Goal: Communication & Community: Answer question/provide support

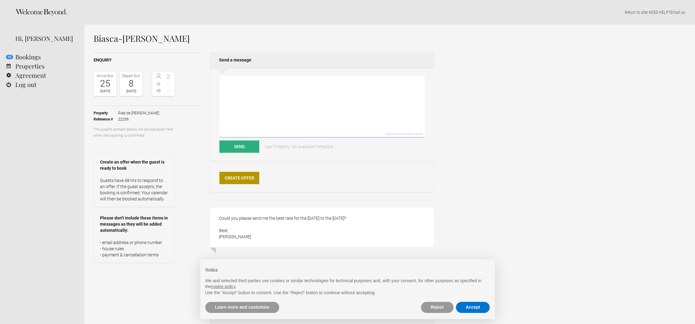
click at [373, 123] on textarea at bounding box center [321, 107] width 205 height 62
click at [262, 83] on textarea at bounding box center [321, 107] width 205 height 62
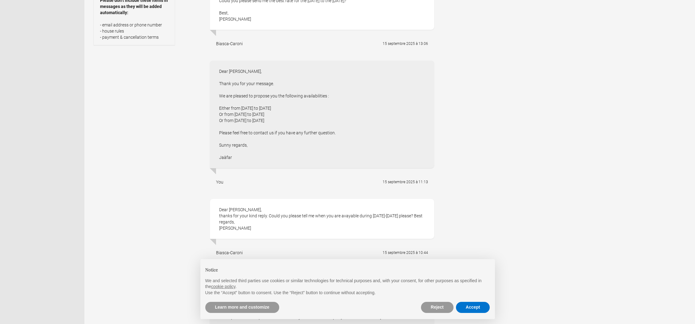
scroll to position [216, 0]
drag, startPoint x: 261, startPoint y: 118, endPoint x: 310, endPoint y: 118, distance: 48.5
click at [264, 118] on div "Dear [PERSON_NAME], Thank you for your message. We are pleased to propose you t…" at bounding box center [322, 115] width 224 height 107
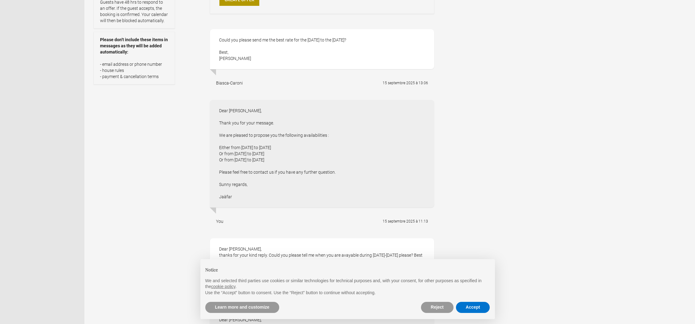
scroll to position [0, 0]
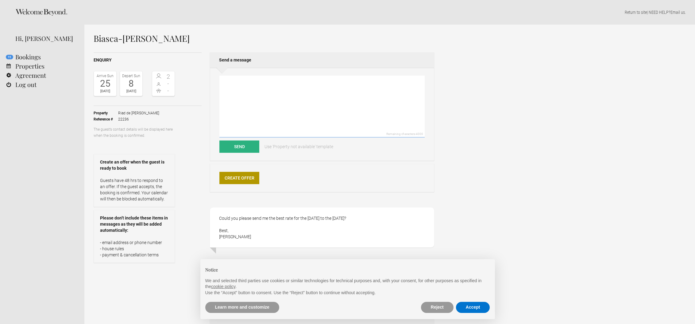
click at [329, 113] on textarea at bounding box center [321, 107] width 205 height 62
paste textarea "We would like to thank you for your mail and for the interest that you have exp…"
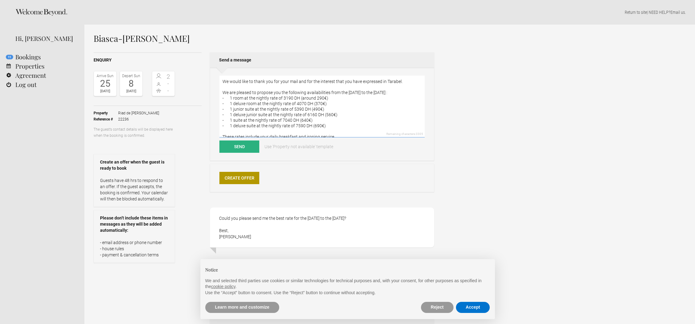
click at [222, 81] on textarea "We would like to thank you for your mail and for the interest that you have exp…" at bounding box center [321, 107] width 205 height 62
click at [342, 91] on textarea "Dear Greta, We would like to thank you for your mail and for the interest that …" at bounding box center [321, 107] width 205 height 62
click at [352, 91] on textarea "Dear Greta, We are pleased to propose you the following availabilities from the…" at bounding box center [321, 107] width 205 height 62
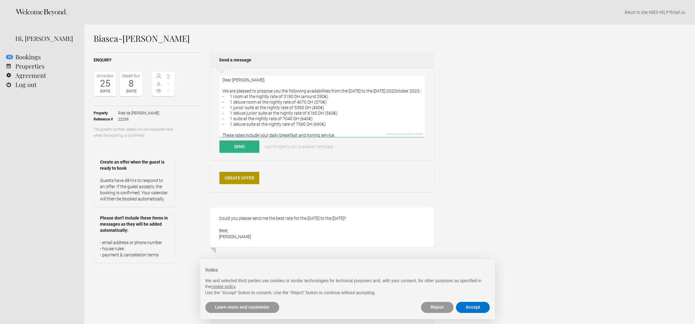
scroll to position [3, 0]
click at [346, 116] on textarea "Dear Greta, We are pleased to propose you the following availabilities from the…" at bounding box center [321, 107] width 205 height 62
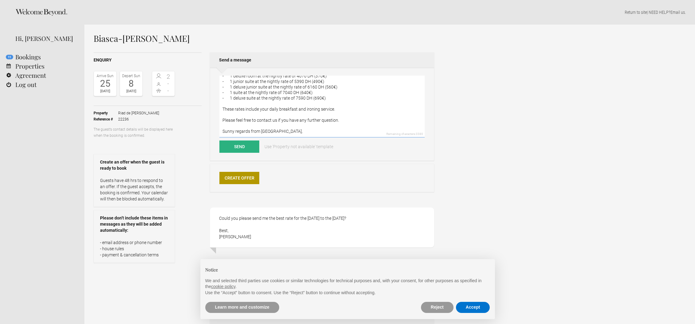
drag, startPoint x: 298, startPoint y: 123, endPoint x: 211, endPoint y: 124, distance: 87.2
click at [211, 124] on div "Dear Greta, We are pleased to propose you the following availabilities from the…" at bounding box center [322, 114] width 224 height 93
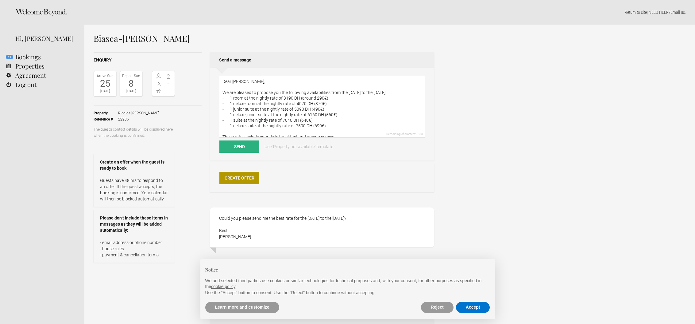
type textarea "Dear Greta, We are pleased to propose you the following availabilities from the…"
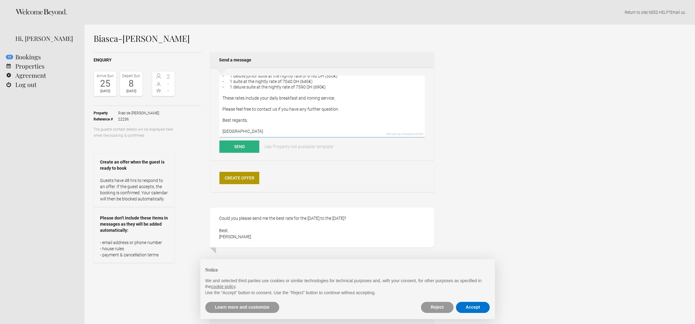
scroll to position [50, 0]
click at [241, 144] on button "Send" at bounding box center [239, 146] width 40 height 12
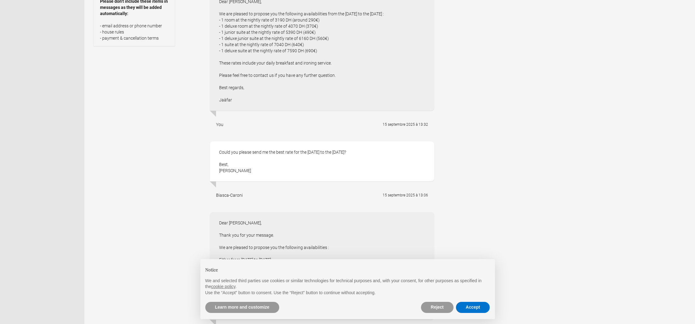
scroll to position [0, 0]
